Goal: Navigation & Orientation: Find specific page/section

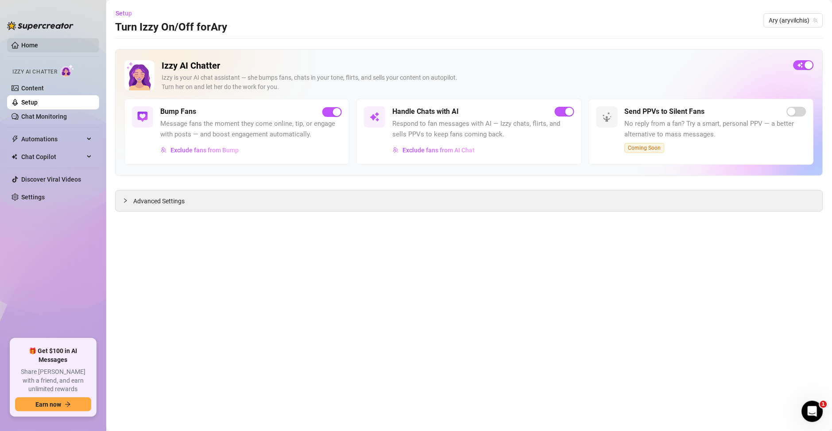
click at [30, 46] on link "Home" at bounding box center [29, 45] width 17 height 7
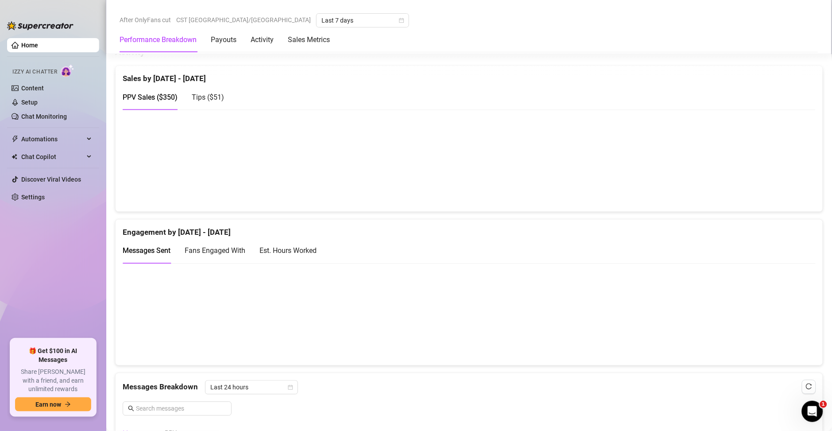
scroll to position [446, 0]
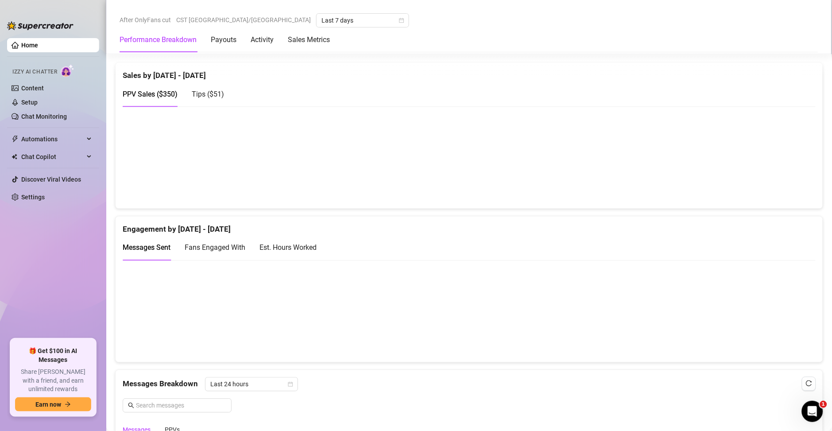
click at [294, 241] on div "Est. Hours Worked" at bounding box center [287, 247] width 57 height 25
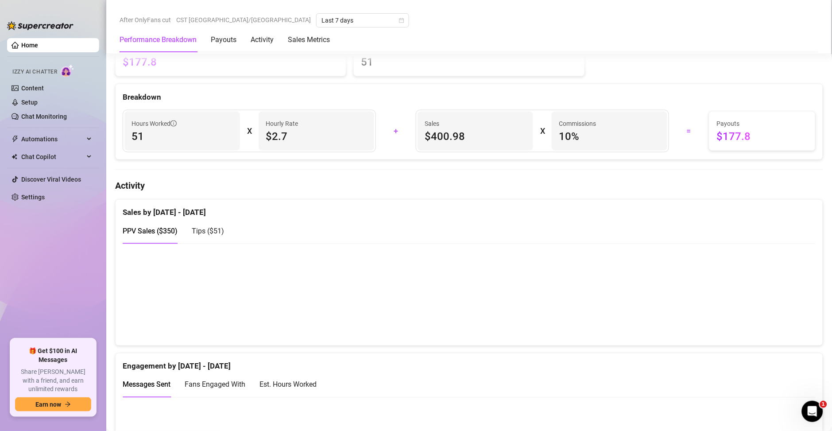
scroll to position [510, 0]
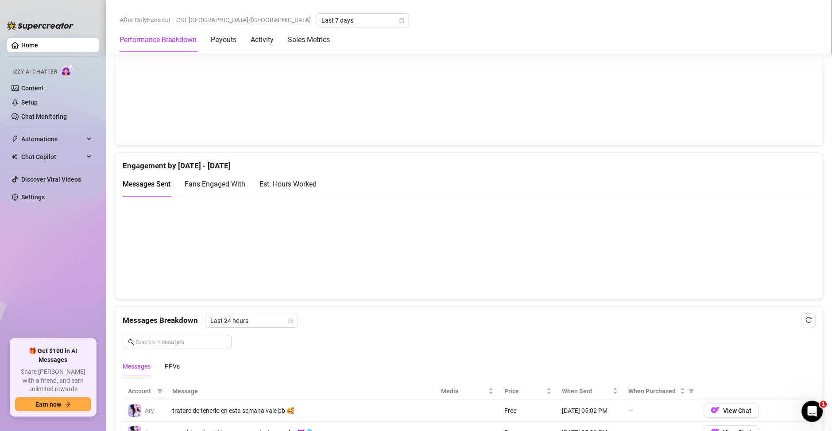
click at [297, 188] on div "Est. Hours Worked" at bounding box center [287, 183] width 57 height 11
